Goal: Entertainment & Leisure: Consume media (video, audio)

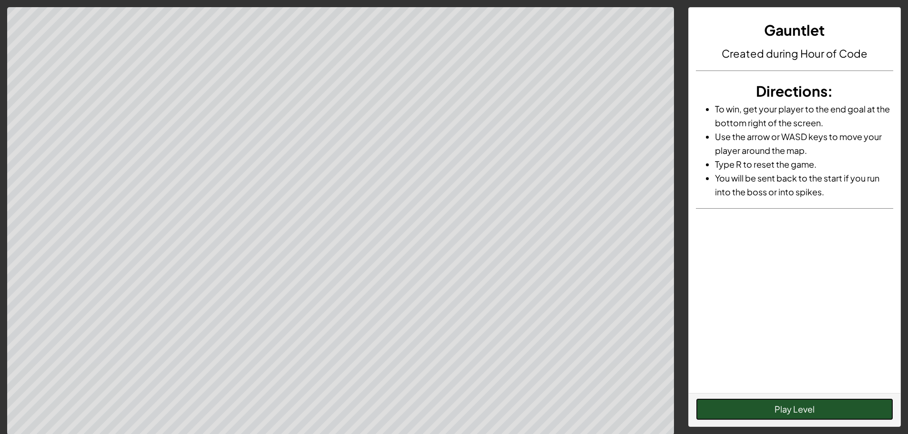
click at [757, 405] on button "Play Level" at bounding box center [794, 409] width 197 height 22
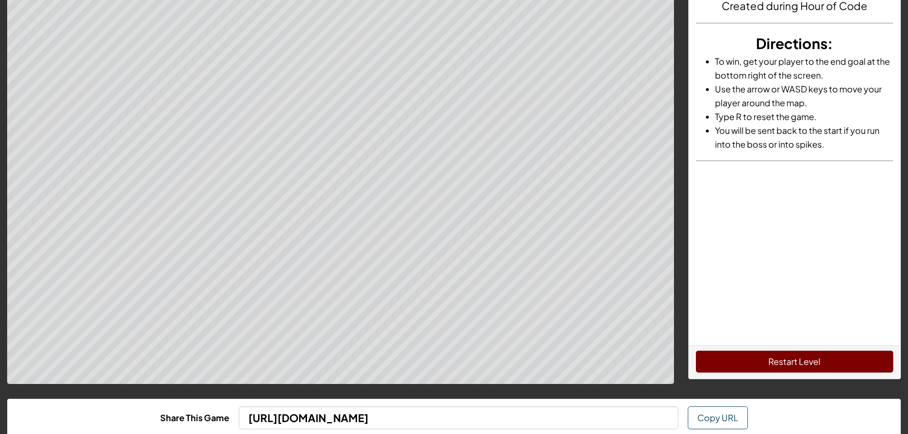
scroll to position [104, 0]
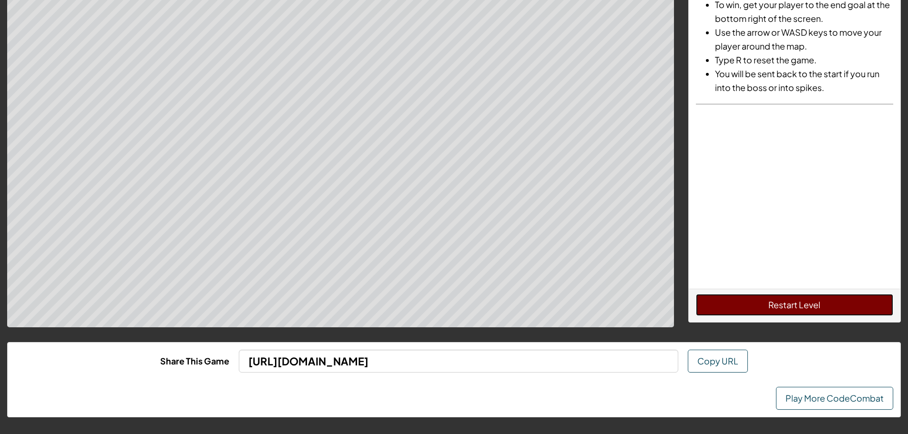
click at [717, 317] on div "Restart Level" at bounding box center [794, 305] width 212 height 33
click at [724, 361] on span "Copy URL" at bounding box center [717, 360] width 41 height 11
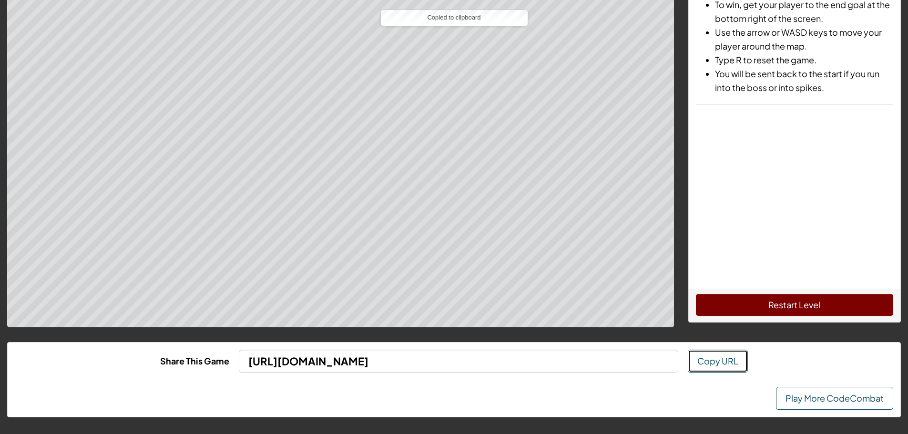
click at [709, 360] on span "Copy URL" at bounding box center [717, 360] width 41 height 11
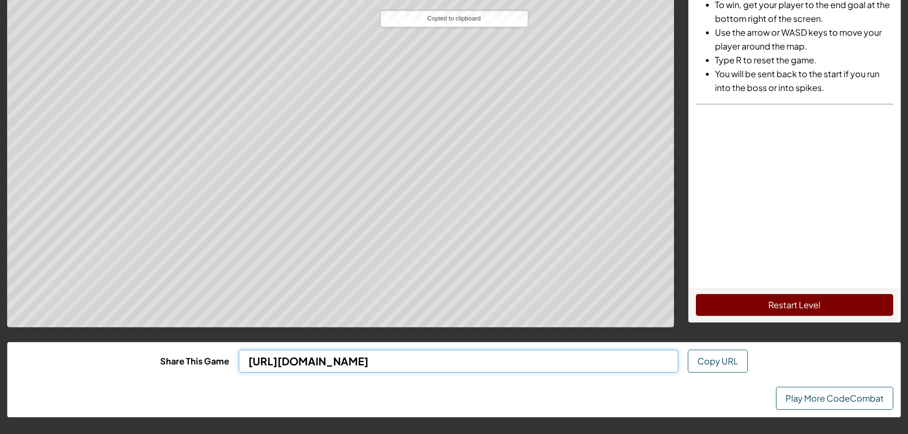
click at [652, 367] on input "[URL][DOMAIN_NAME]" at bounding box center [458, 361] width 439 height 23
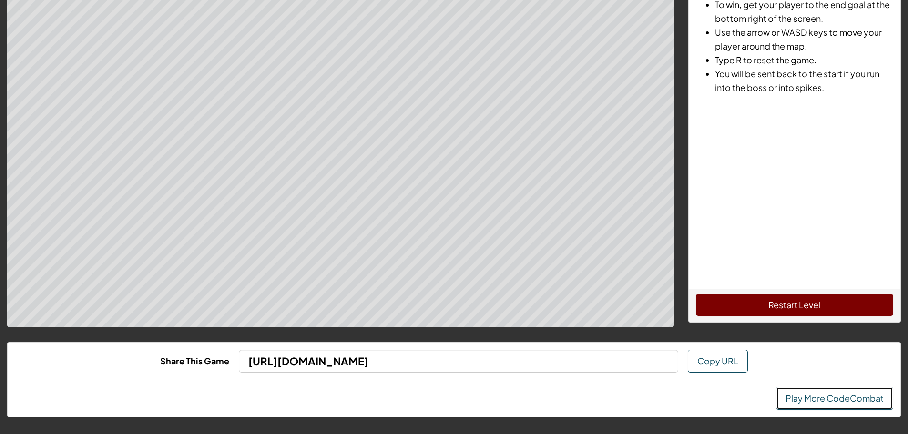
click at [809, 395] on link "Play More CodeCombat" at bounding box center [834, 398] width 117 height 23
